Goal: Task Accomplishment & Management: Manage account settings

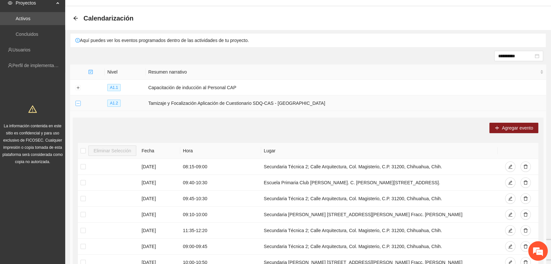
click at [78, 100] on td at bounding box center [78, 104] width 16 height 16
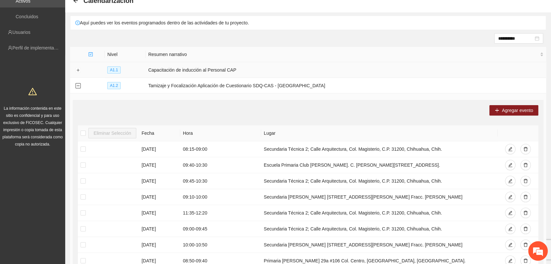
scroll to position [21, 0]
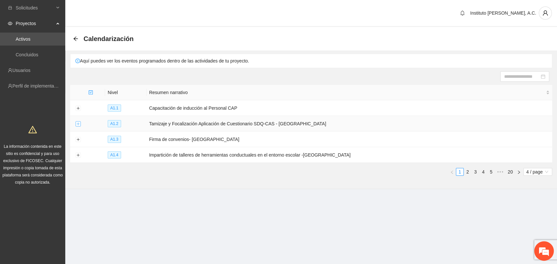
click at [75, 123] on button "Expand row" at bounding box center [77, 124] width 5 height 5
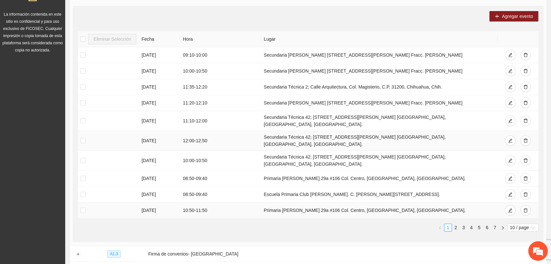
scroll to position [145, 0]
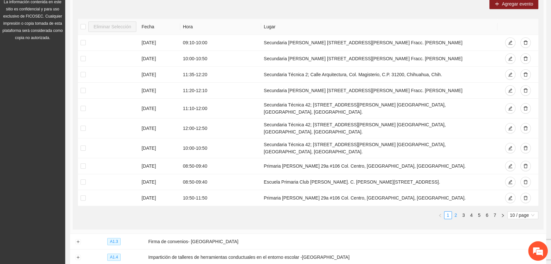
click at [456, 212] on link "2" at bounding box center [455, 215] width 7 height 7
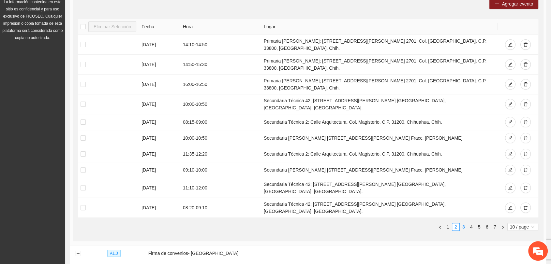
click at [464, 224] on link "3" at bounding box center [463, 227] width 7 height 7
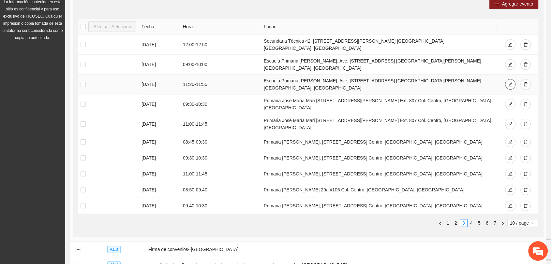
click at [508, 82] on icon "edit" at bounding box center [510, 84] width 5 height 5
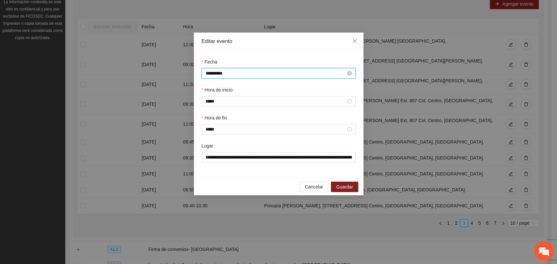
click at [208, 76] on input "**********" at bounding box center [275, 73] width 140 height 7
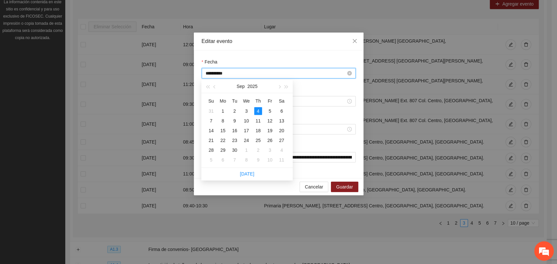
click at [211, 75] on input "**********" at bounding box center [275, 73] width 140 height 7
click at [303, 112] on div "Hora de inicio *****" at bounding box center [278, 100] width 157 height 28
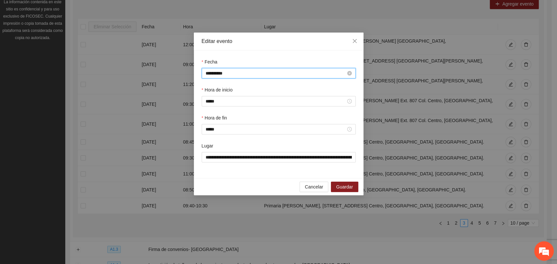
click at [210, 74] on input "**********" at bounding box center [275, 73] width 140 height 7
type input "**********"
click at [354, 193] on div "Cancelar Guardar" at bounding box center [279, 186] width 170 height 17
click at [355, 188] on button "Guardar" at bounding box center [344, 187] width 27 height 10
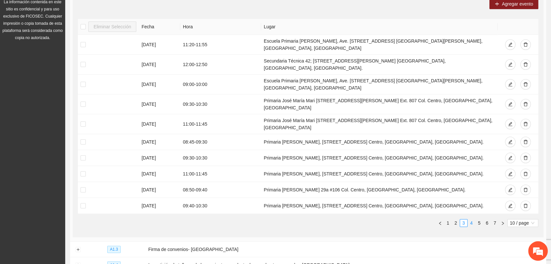
click at [470, 220] on link "4" at bounding box center [471, 223] width 7 height 7
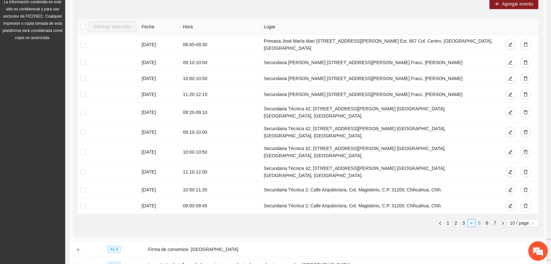
click at [481, 220] on link "5" at bounding box center [479, 223] width 7 height 7
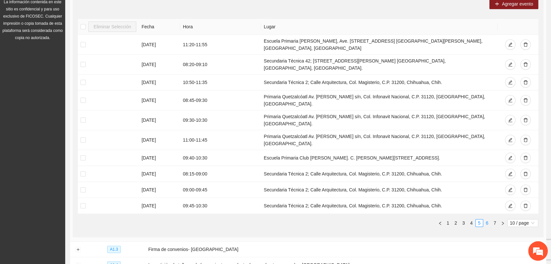
click at [484, 220] on link "6" at bounding box center [487, 223] width 7 height 7
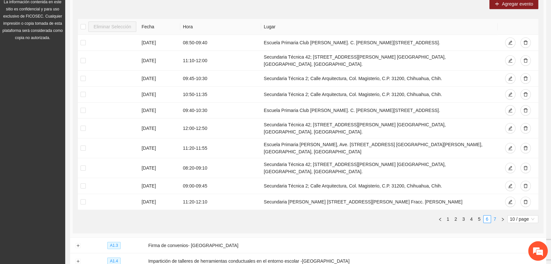
click at [493, 216] on link "7" at bounding box center [494, 219] width 7 height 7
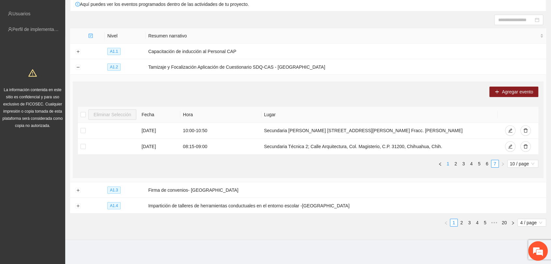
click at [449, 164] on link "1" at bounding box center [447, 163] width 7 height 7
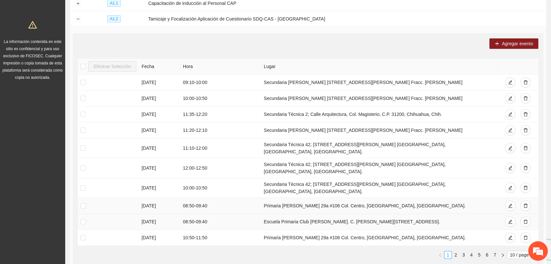
scroll to position [129, 0]
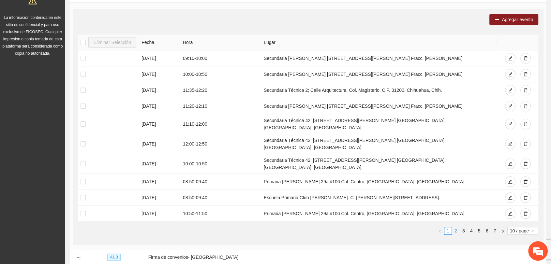
click at [454, 228] on link "2" at bounding box center [455, 231] width 7 height 7
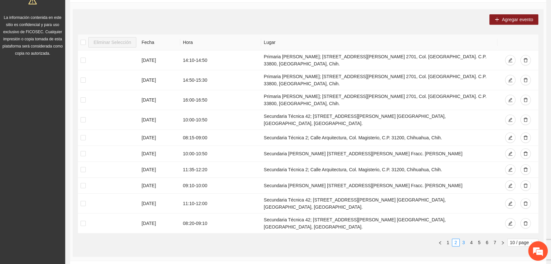
click at [461, 239] on link "3" at bounding box center [463, 242] width 7 height 7
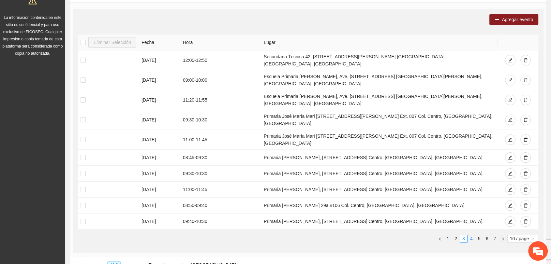
click at [469, 235] on link "4" at bounding box center [471, 238] width 7 height 7
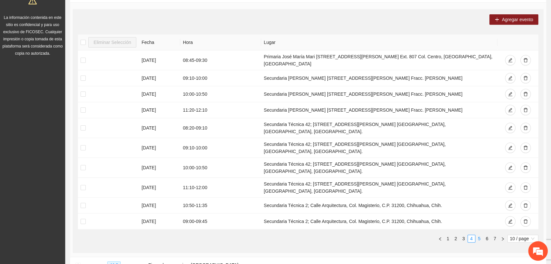
click at [478, 235] on link "5" at bounding box center [479, 238] width 7 height 7
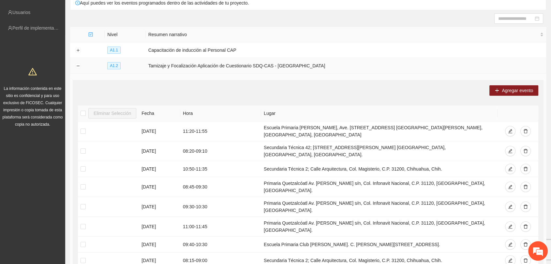
scroll to position [57, 0]
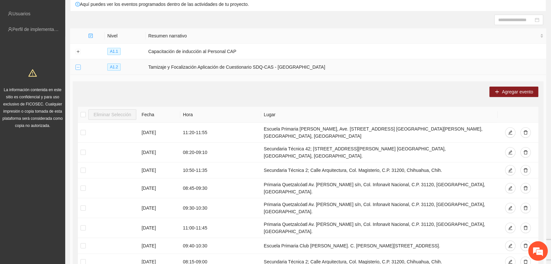
click at [77, 66] on button "Collapse row" at bounding box center [77, 67] width 5 height 5
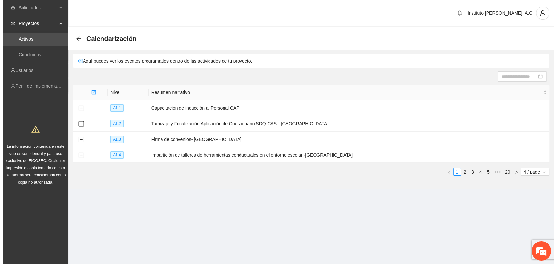
scroll to position [0, 0]
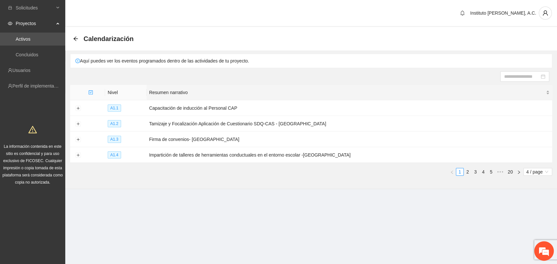
click at [370, 89] on div "Resumen narrativo" at bounding box center [349, 92] width 400 height 7
click at [284, 75] on div at bounding box center [311, 76] width 476 height 10
click at [198, 192] on main "Calendarización Aquí puedes ver los eventos programados dentro de las actividad…" at bounding box center [310, 112] width 491 height 170
